Goal: Information Seeking & Learning: Learn about a topic

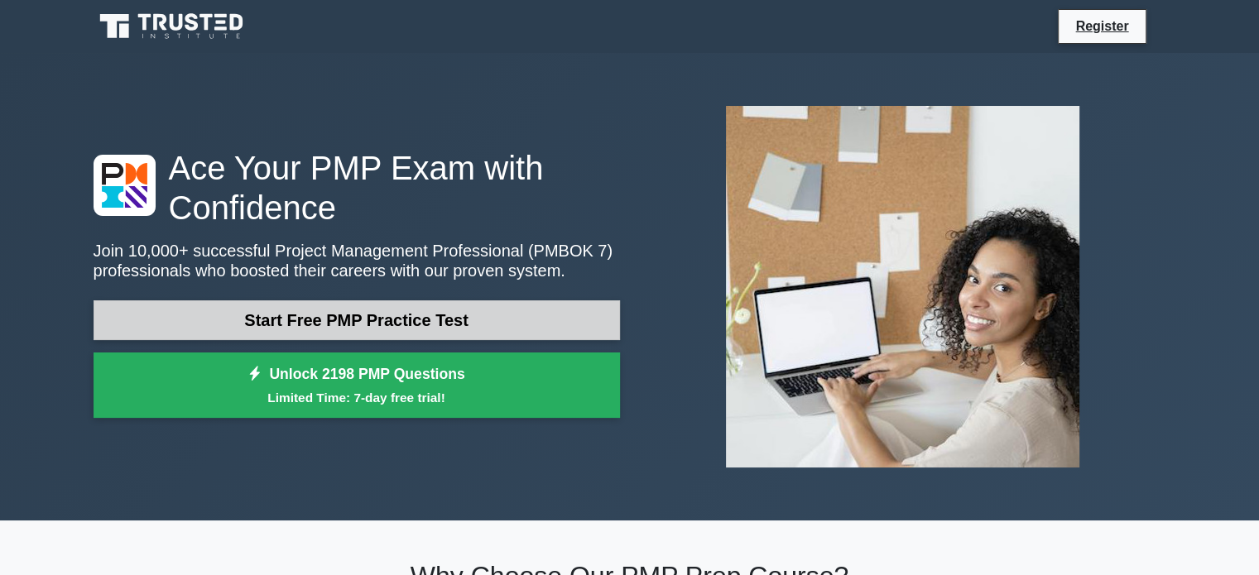
click at [386, 316] on link "Start Free PMP Practice Test" at bounding box center [357, 321] width 527 height 40
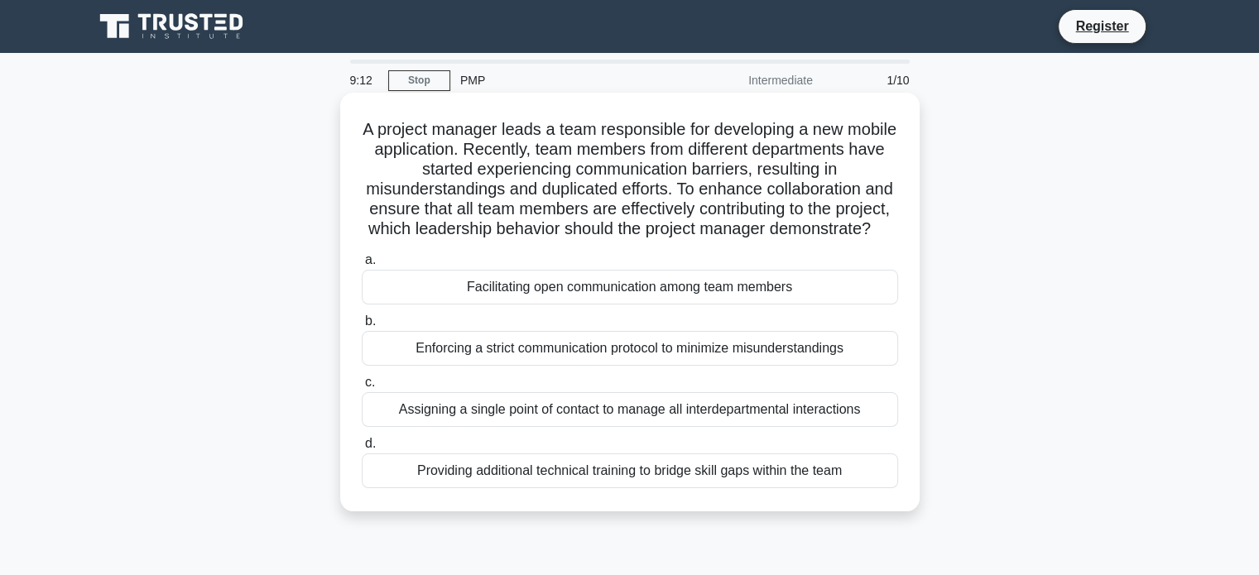
click at [710, 305] on div "Facilitating open communication among team members" at bounding box center [630, 287] width 537 height 35
click at [362, 266] on input "a. Facilitating open communication among team members" at bounding box center [362, 260] width 0 height 11
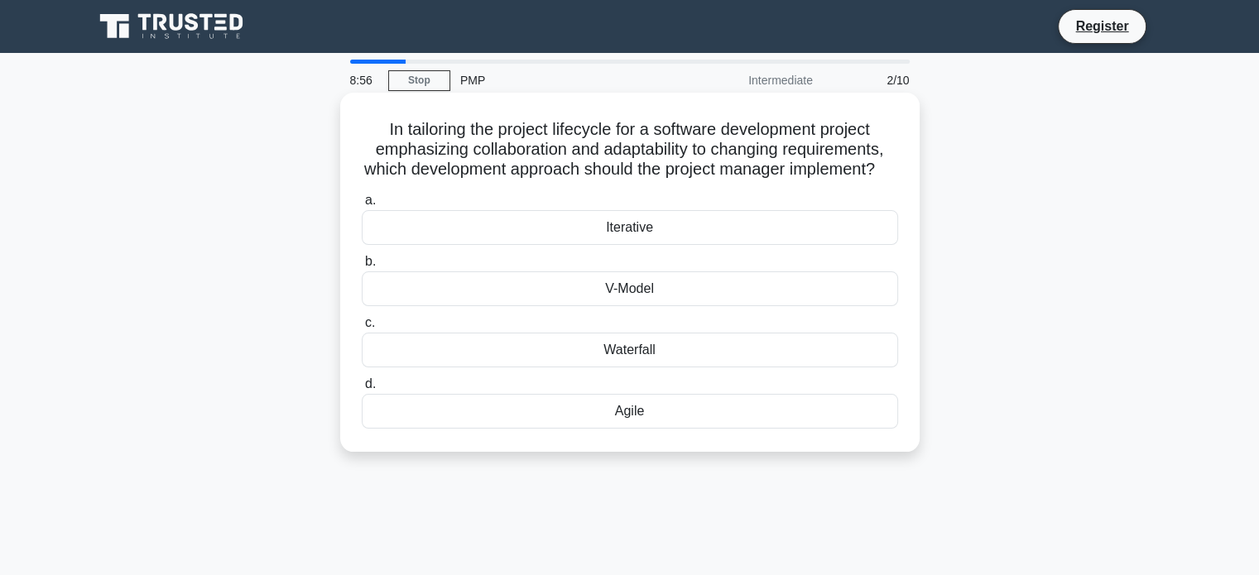
click at [658, 306] on div "V-Model" at bounding box center [630, 289] width 537 height 35
click at [362, 267] on input "b. V-Model" at bounding box center [362, 262] width 0 height 11
